Goal: Task Accomplishment & Management: Use online tool/utility

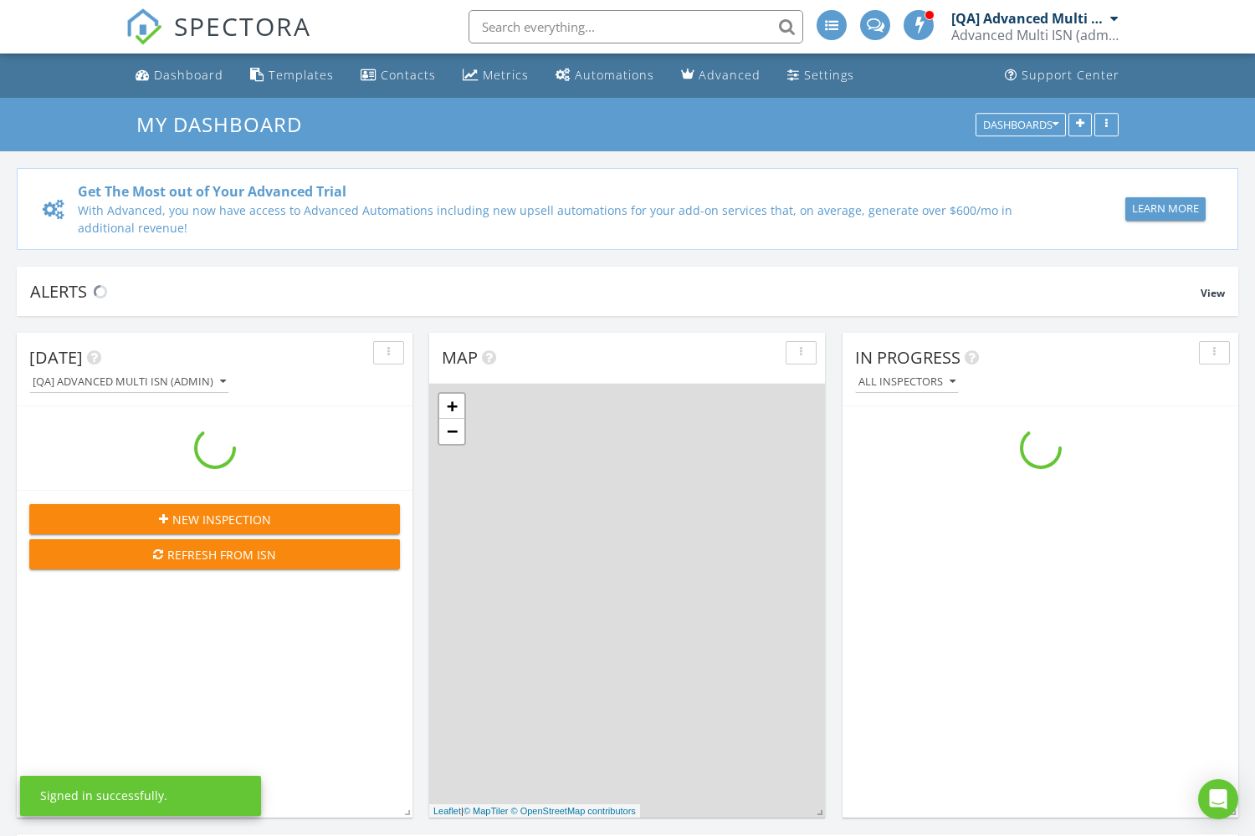
scroll to position [1523, 1256]
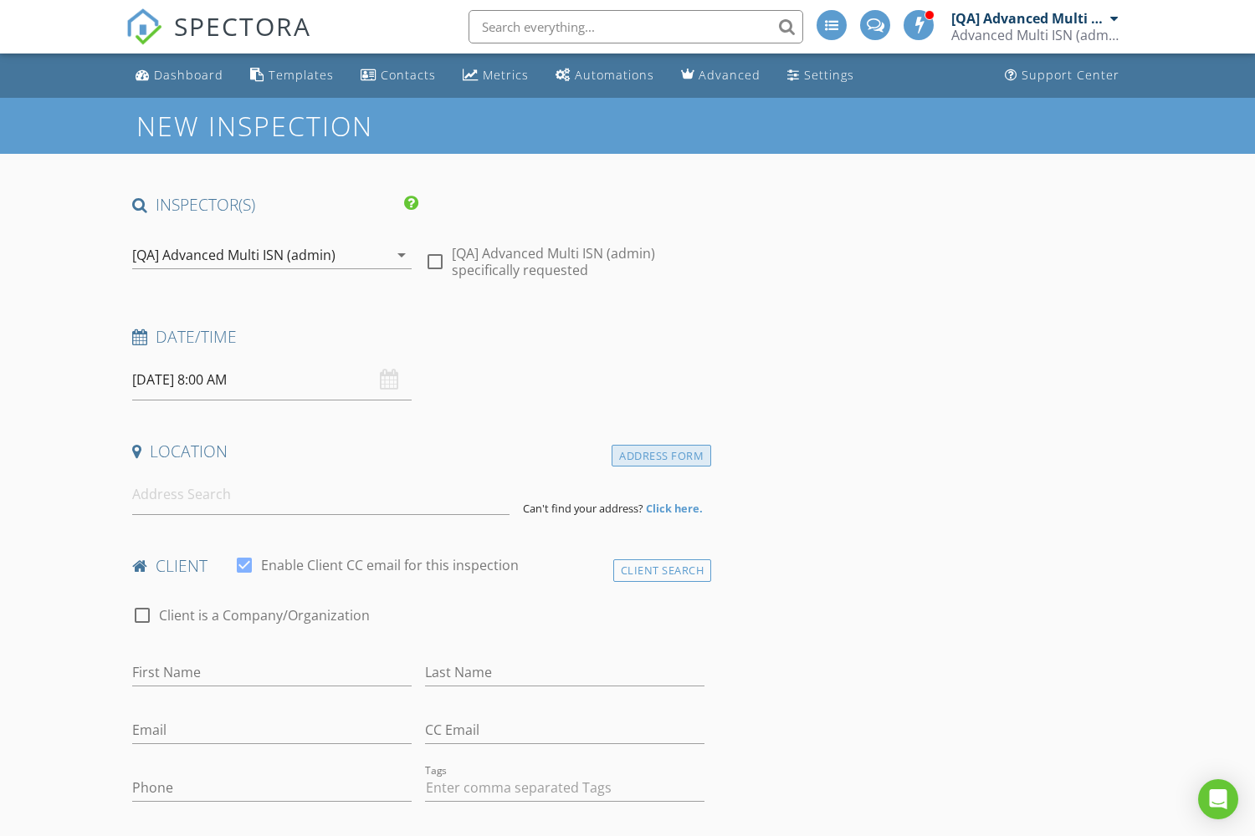
click at [661, 456] on div "Address Form" at bounding box center [661, 456] width 100 height 23
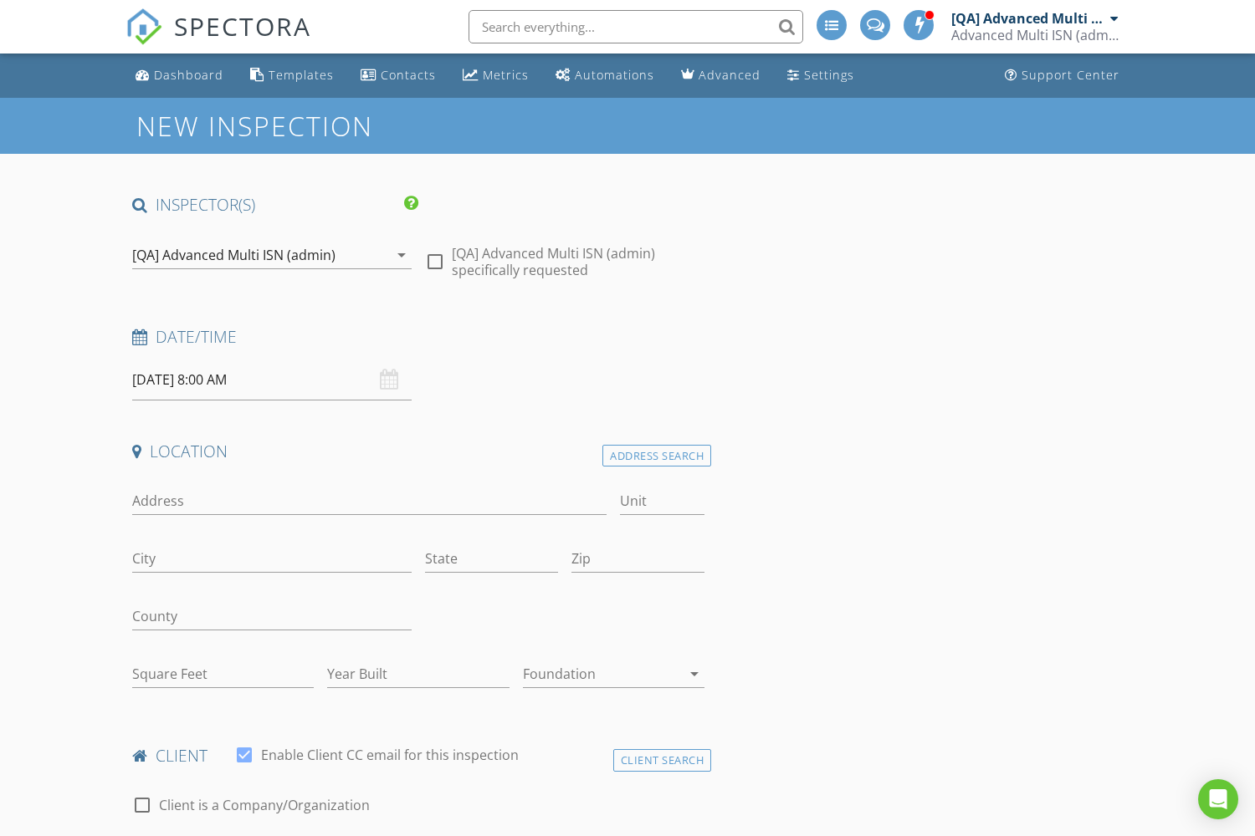
click at [369, 501] on input "Address" at bounding box center [369, 502] width 474 height 28
click at [272, 559] on input "City" at bounding box center [271, 559] width 279 height 28
type input "4726 [GEOGRAPHIC_DATA]"
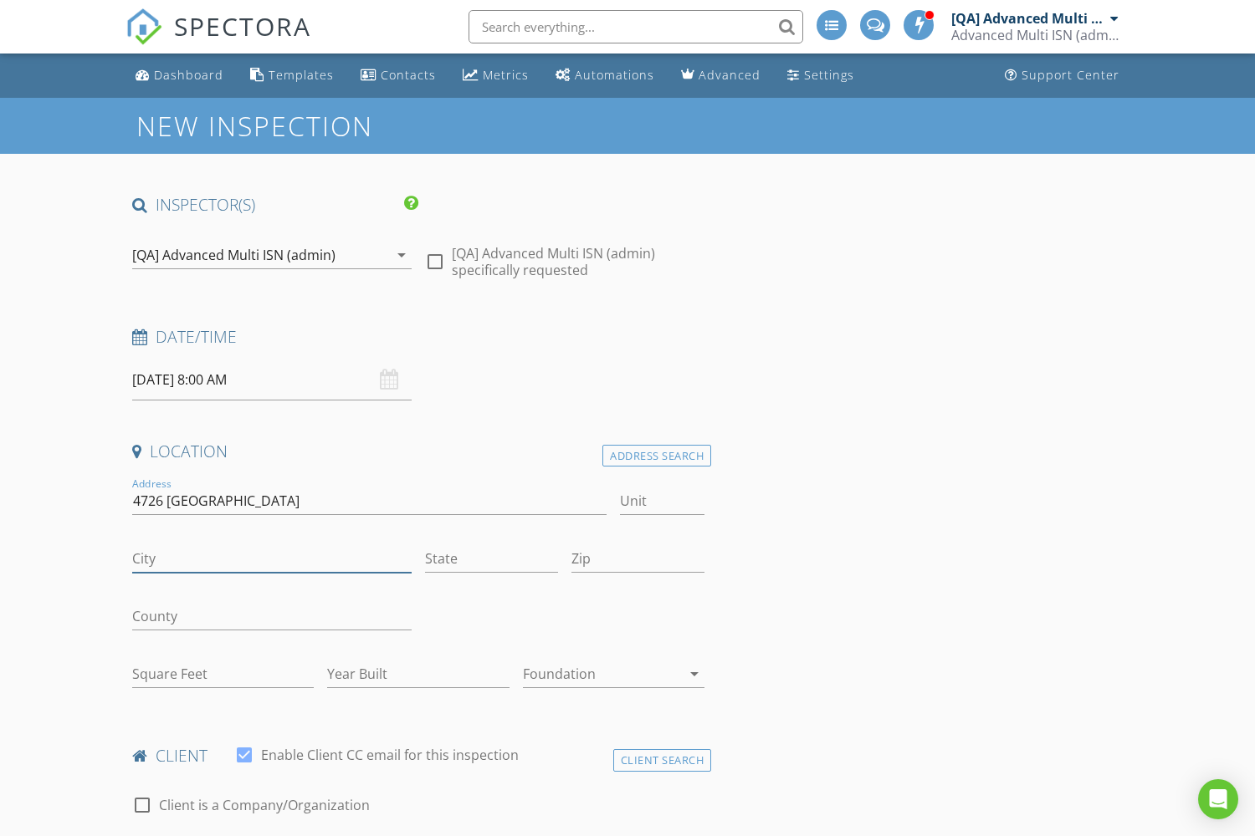
click at [272, 559] on input "City" at bounding box center [271, 559] width 279 height 28
click at [491, 559] on input "State" at bounding box center [491, 559] width 133 height 28
type input "Bellevue"
click at [491, 559] on input "State" at bounding box center [491, 559] width 133 height 28
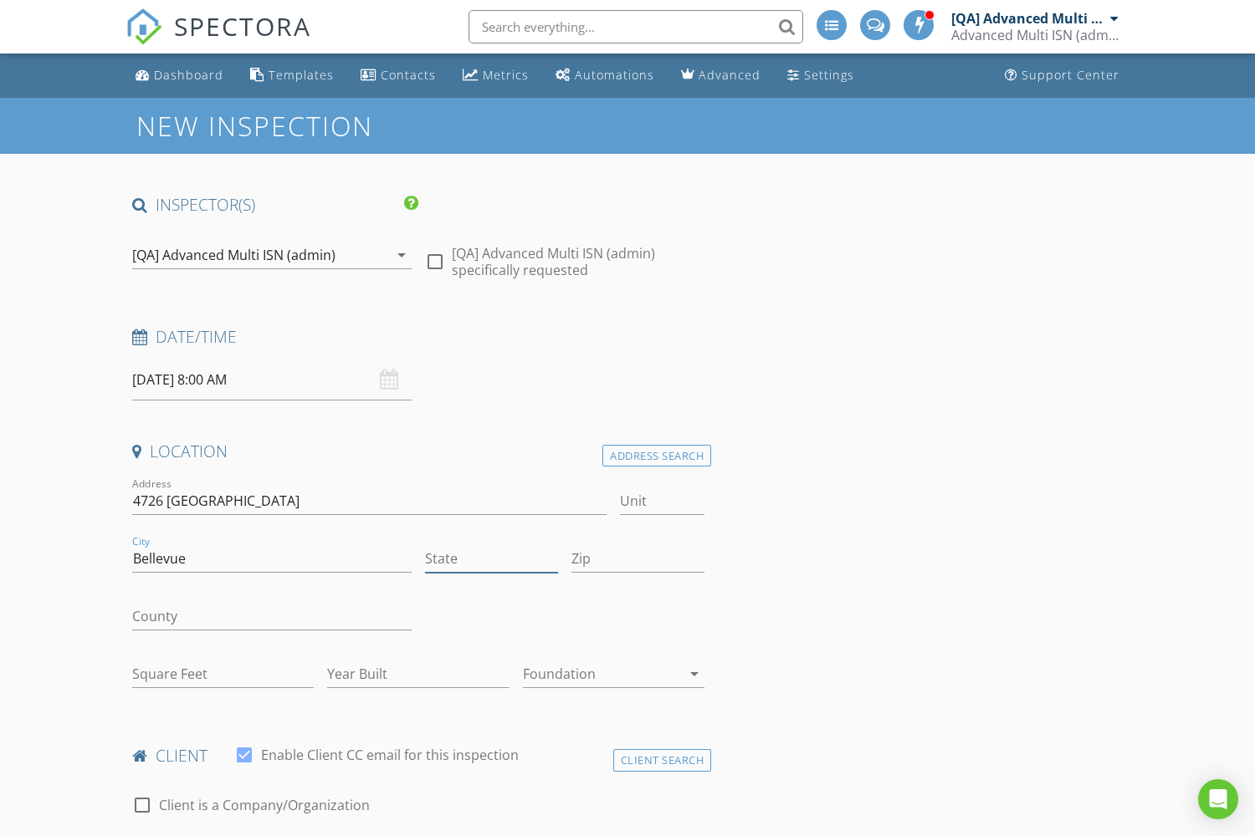
click at [491, 559] on input "State" at bounding box center [491, 559] width 133 height 28
click at [637, 559] on input "Zip" at bounding box center [637, 559] width 133 height 28
type input "CA"
click at [637, 559] on input "Zip" at bounding box center [637, 559] width 133 height 28
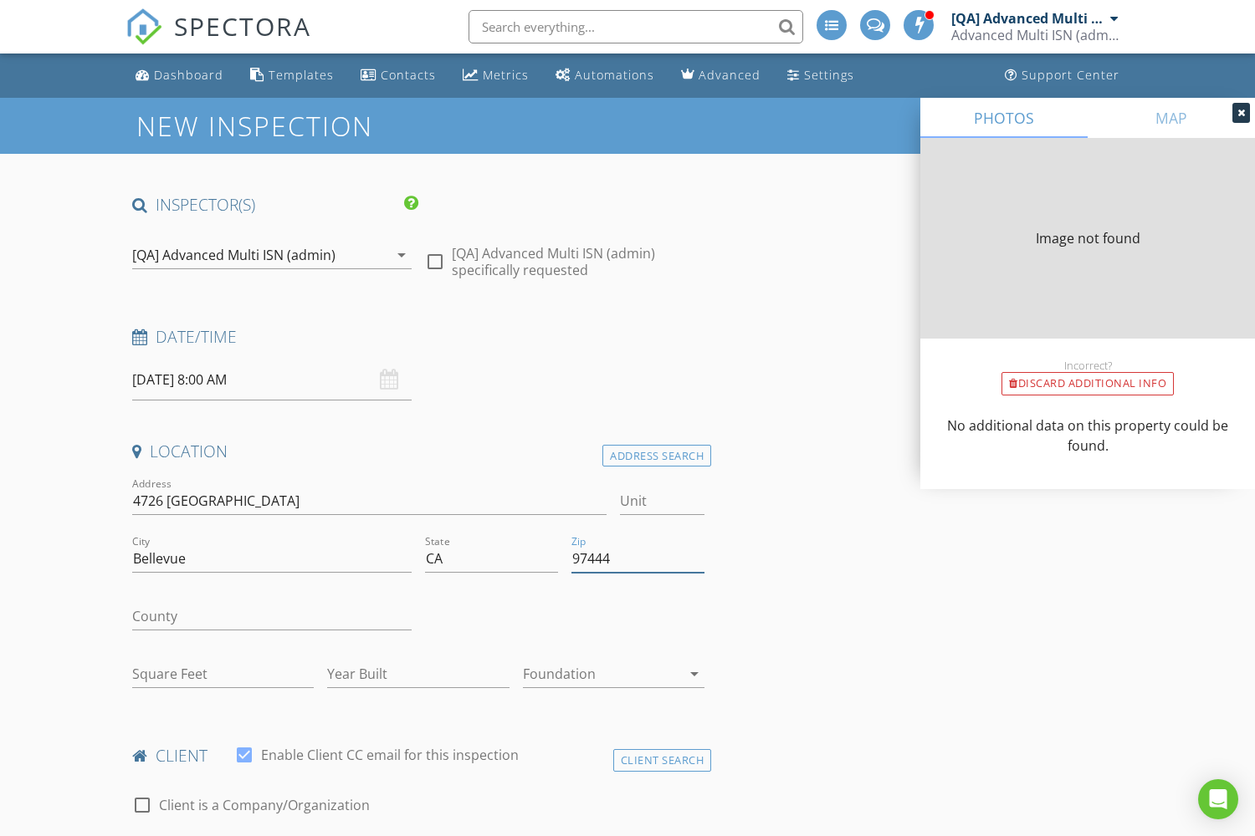
click at [222, 674] on input "Square Feet" at bounding box center [223, 675] width 182 height 28
type input "97444"
click at [222, 674] on input "Square Feet" at bounding box center [223, 675] width 182 height 28
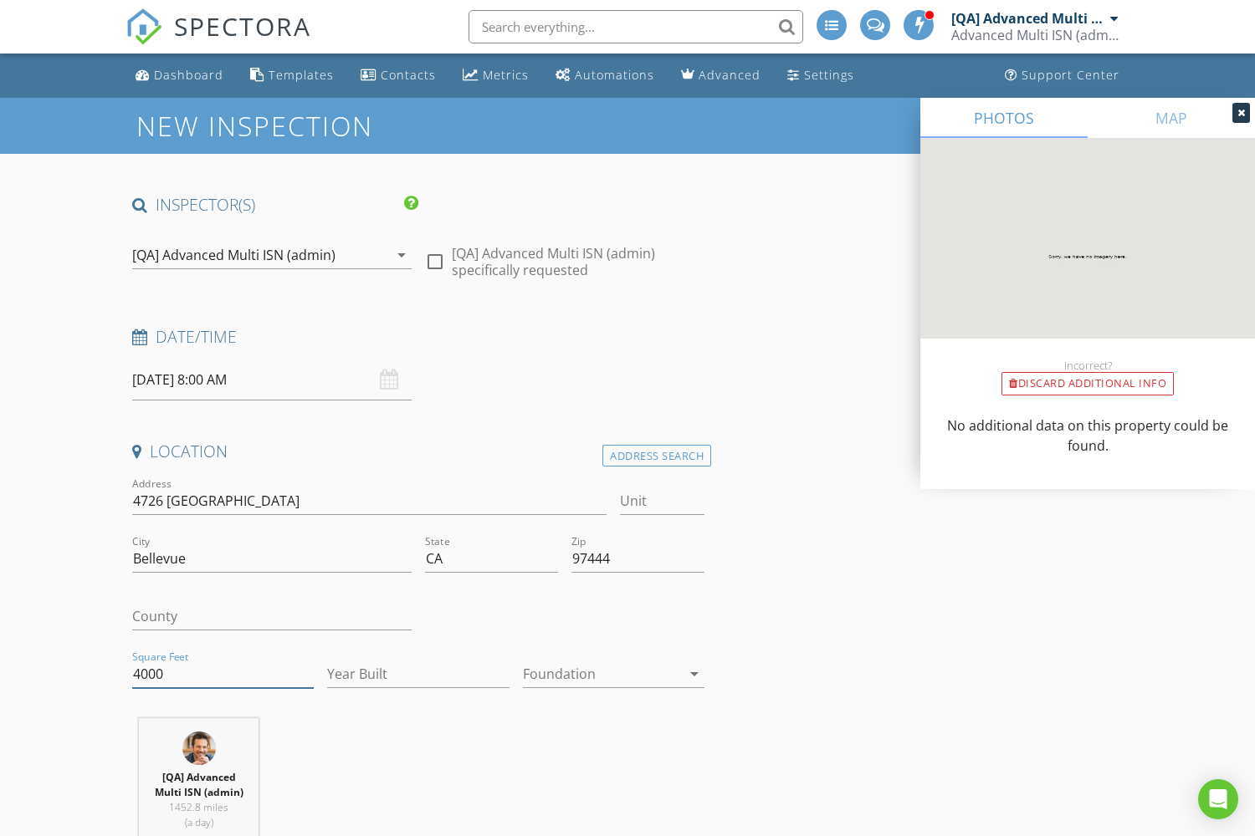
click at [417, 674] on input "Year Built" at bounding box center [418, 675] width 182 height 28
type input "4000"
click at [417, 674] on input "Year Built" at bounding box center [418, 675] width 182 height 28
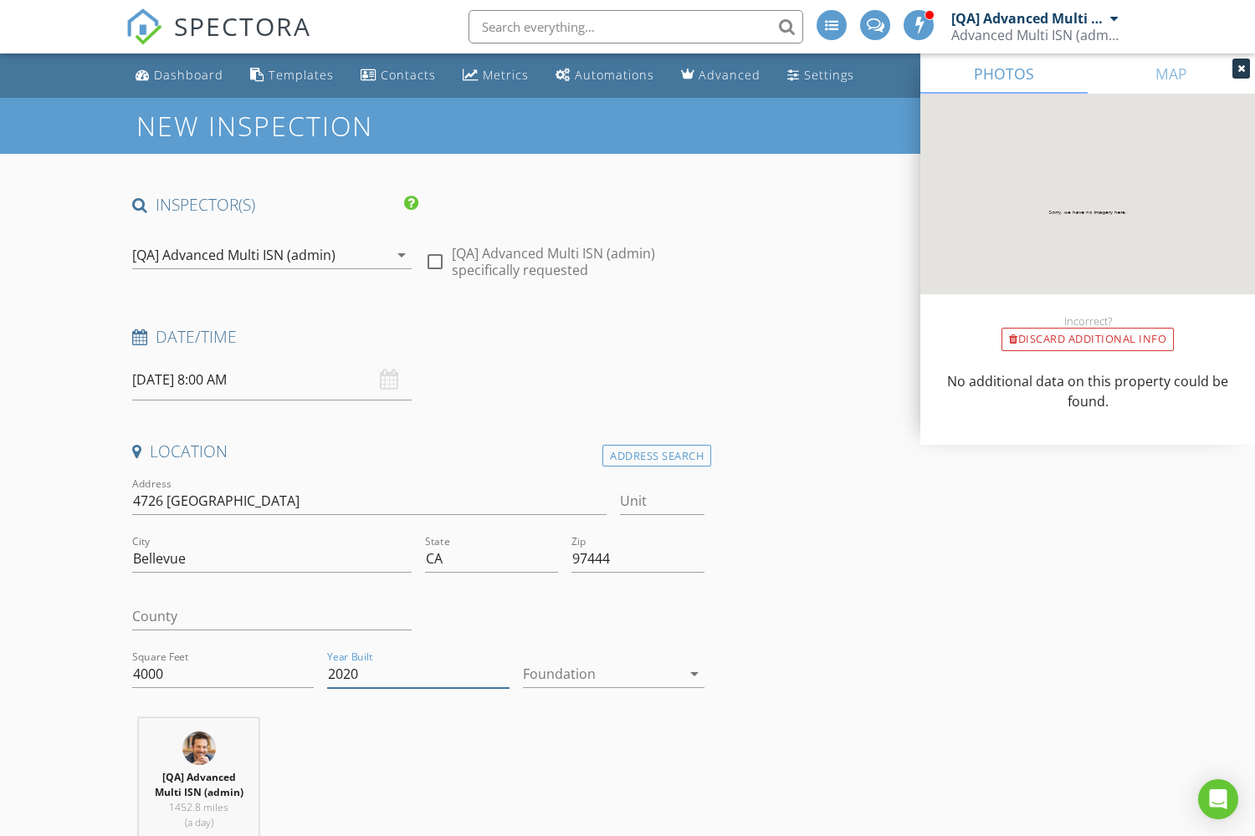
type input "2020"
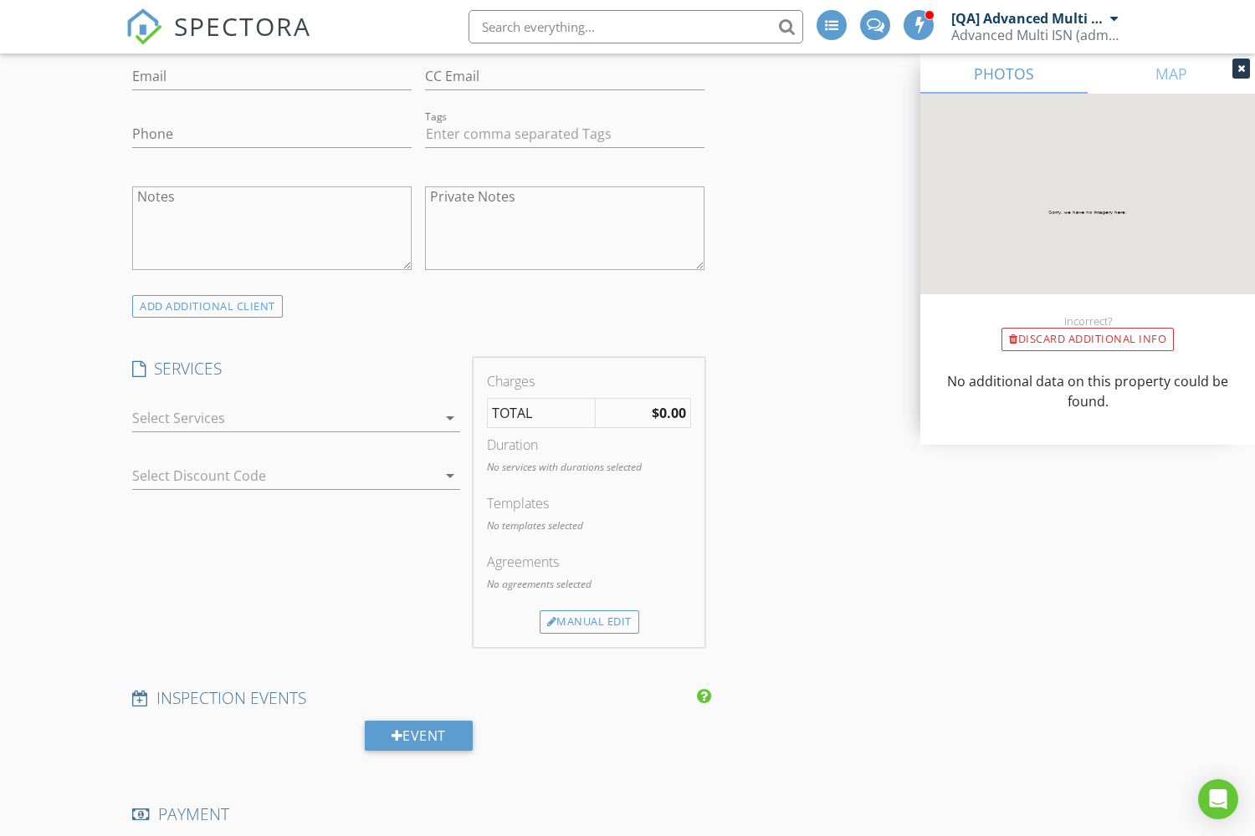
click at [0, 0] on div "Residential Inspection" at bounding box center [0, 0] width 0 height 0
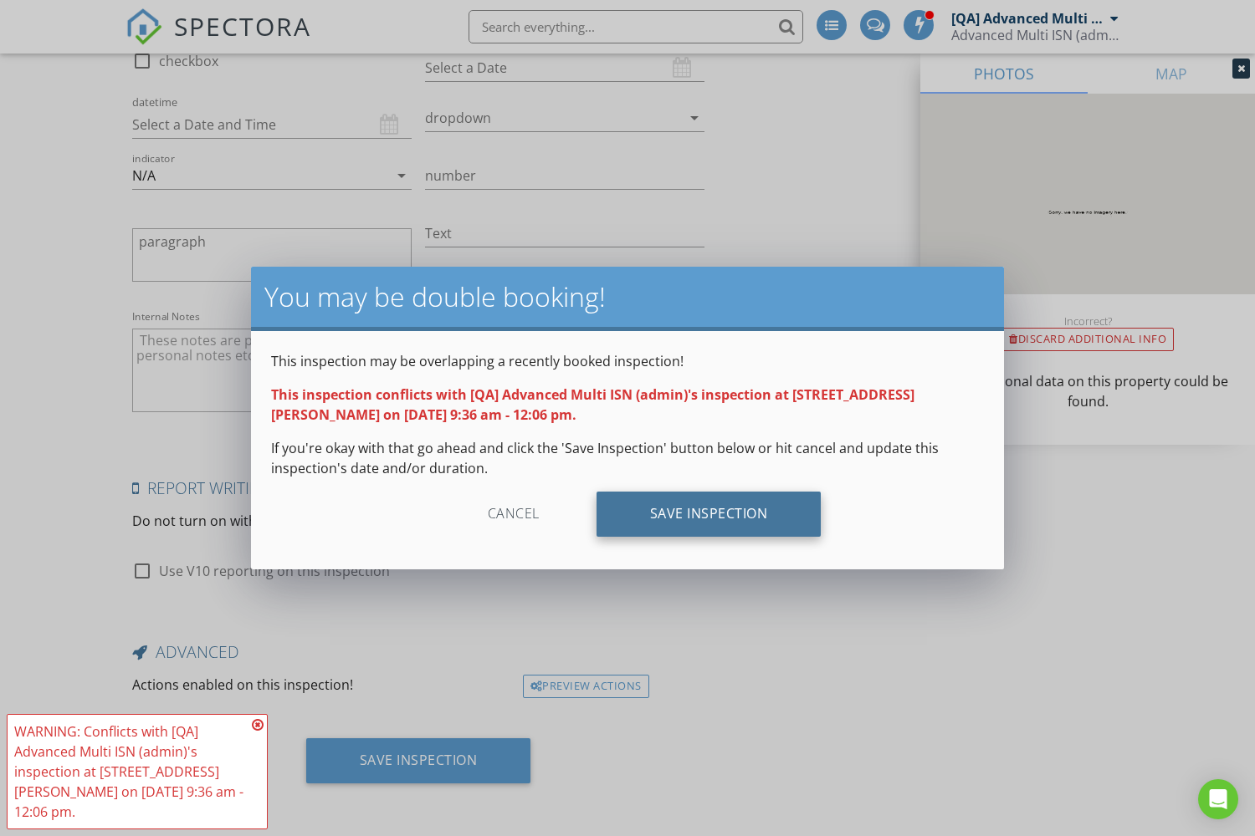
click at [708, 514] on div "Save Inspection" at bounding box center [708, 514] width 225 height 45
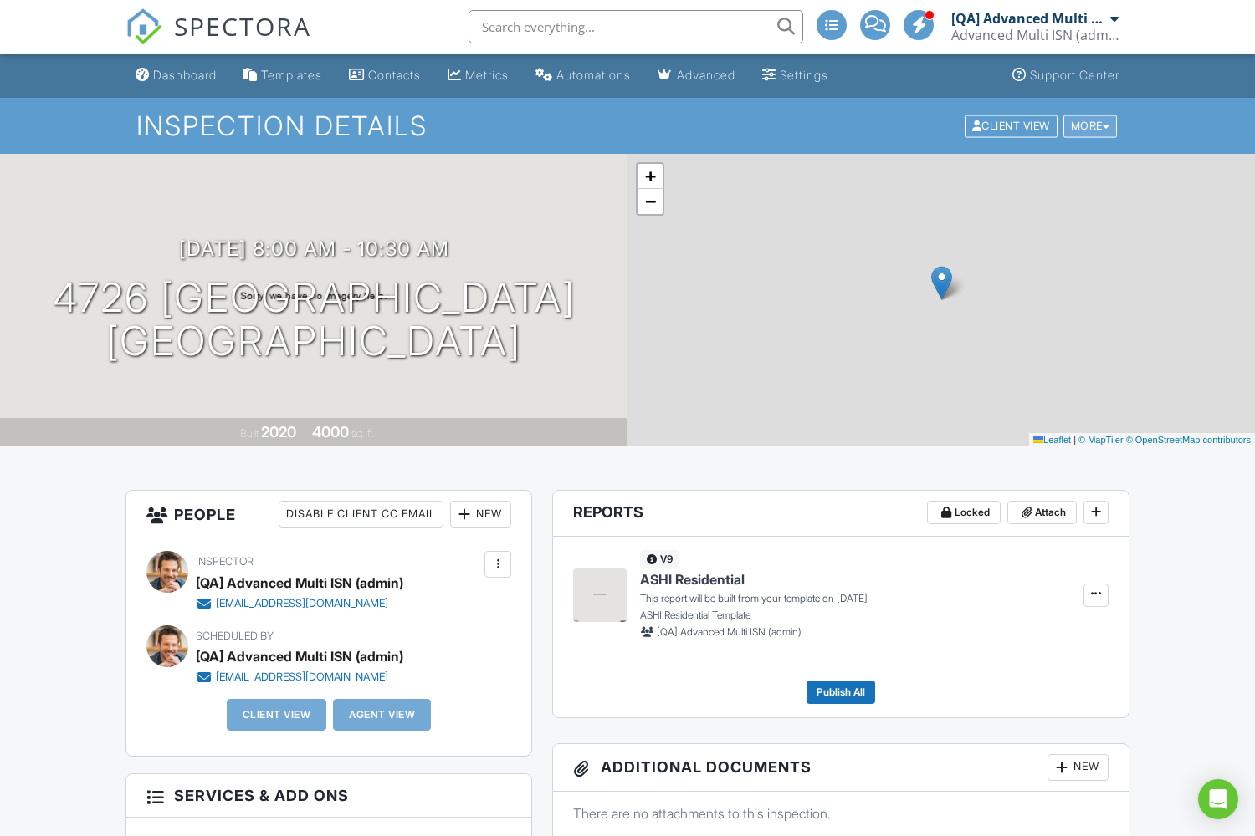
click at [1087, 125] on div "More" at bounding box center [1090, 126] width 54 height 23
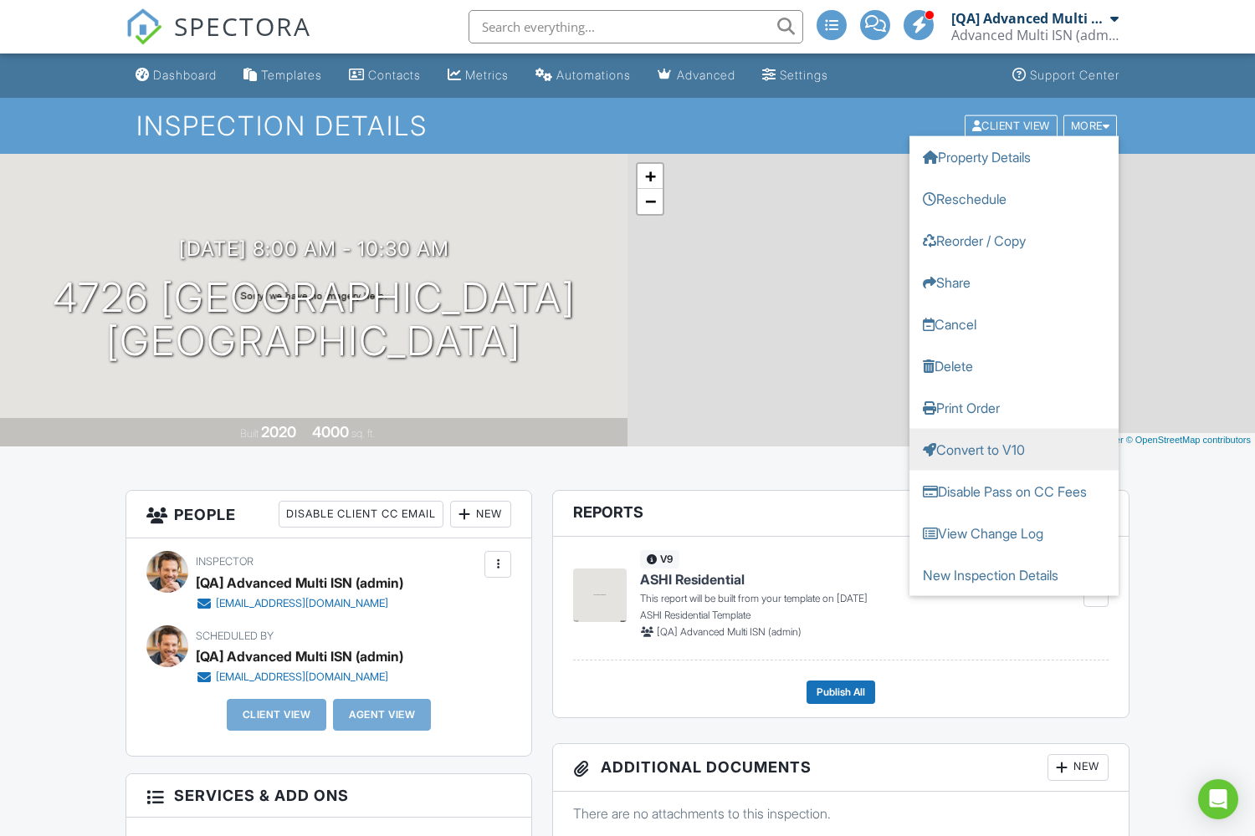
click at [1014, 449] on link "Convert to V10" at bounding box center [1013, 449] width 209 height 42
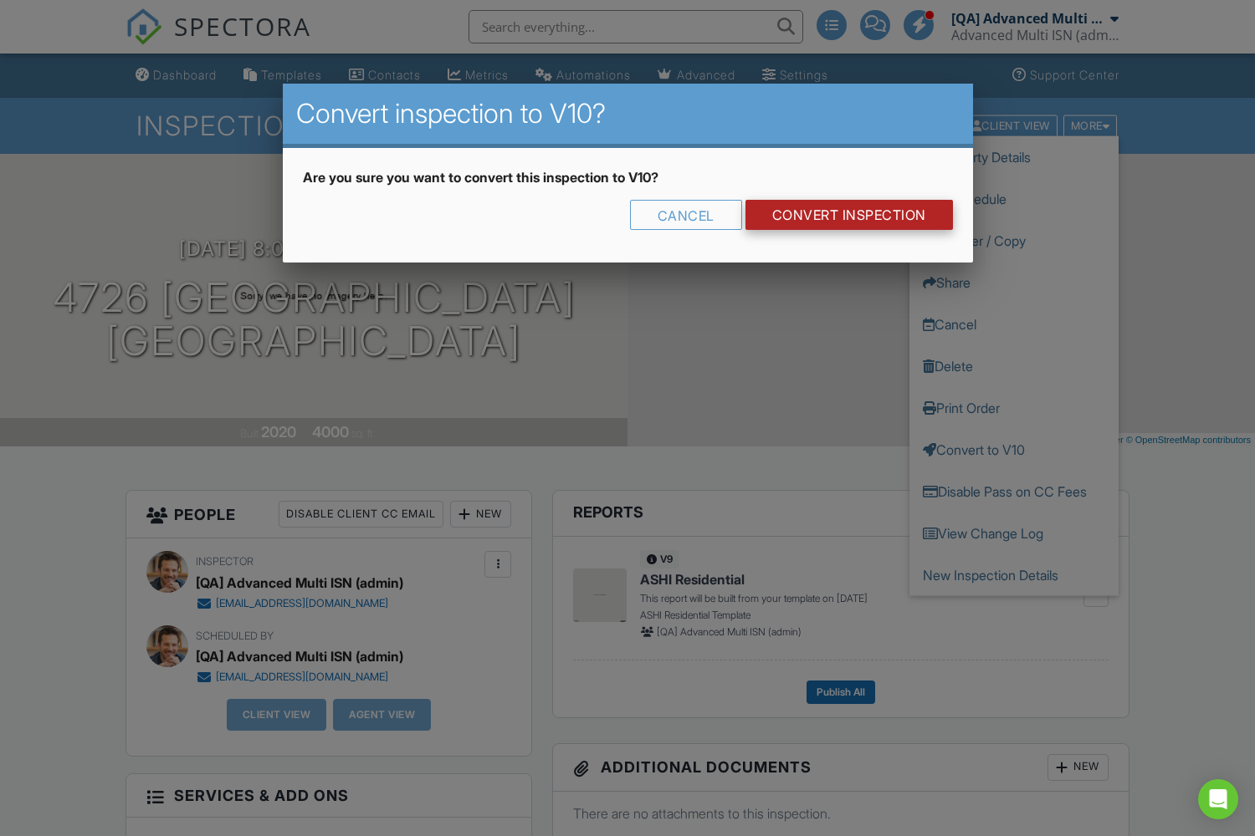
click at [847, 215] on link "CONVERT INSPECTION" at bounding box center [848, 215] width 207 height 30
